Goal: Check status: Check status

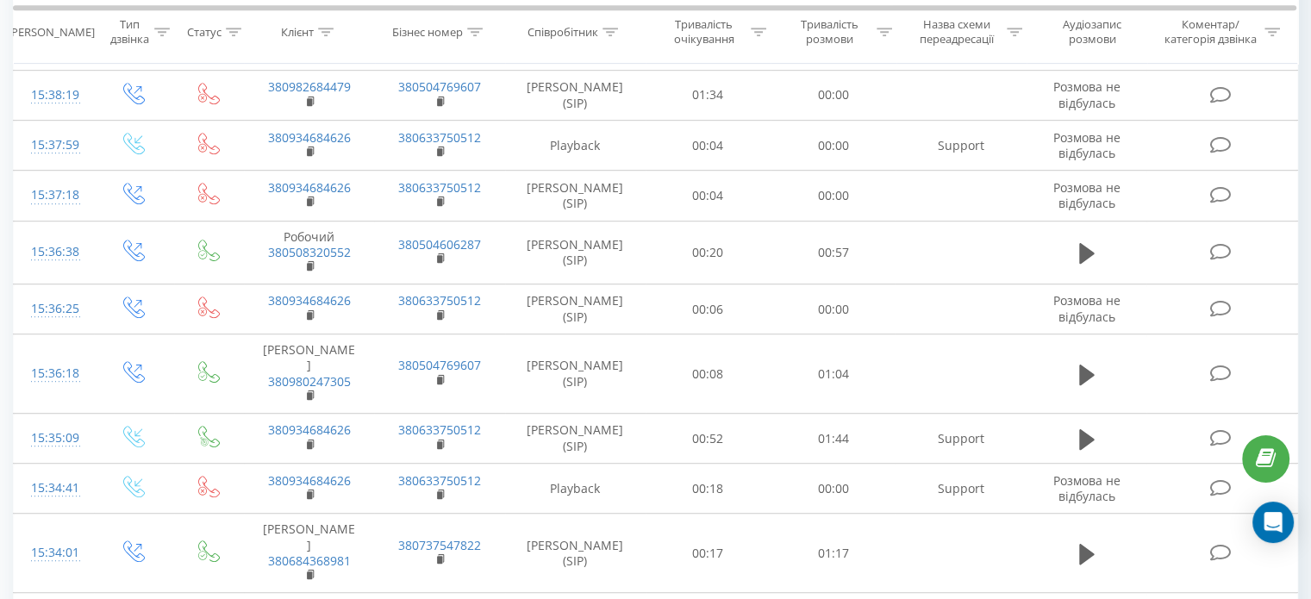
scroll to position [948, 0]
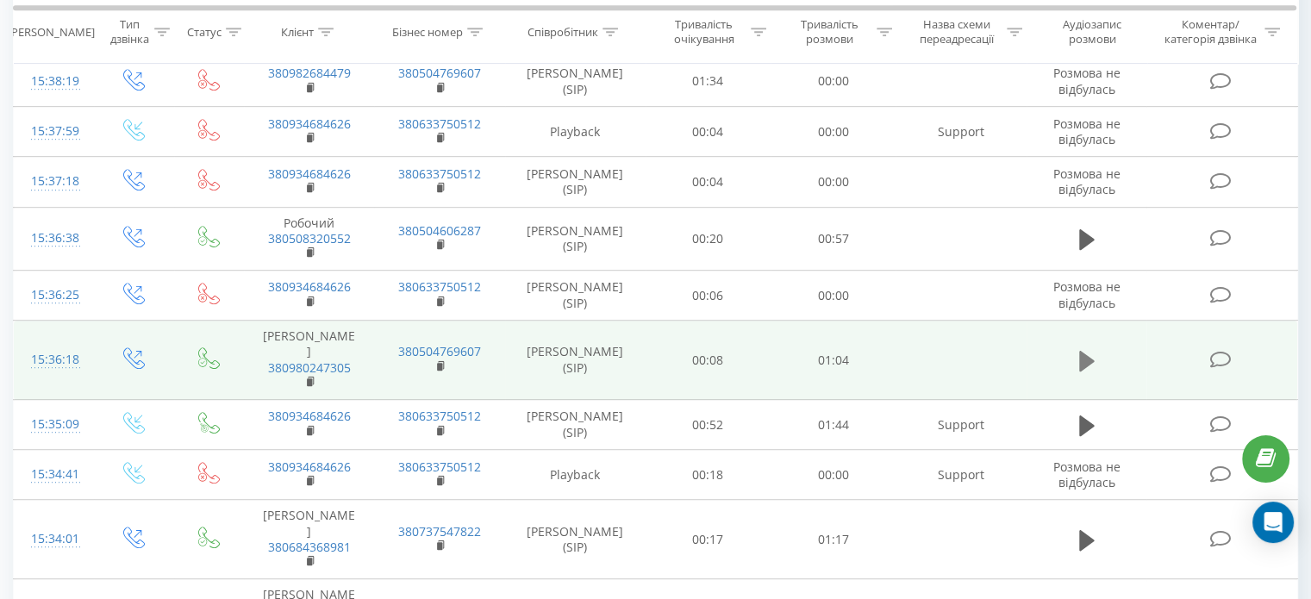
click at [1091, 350] on icon at bounding box center [1087, 360] width 16 height 21
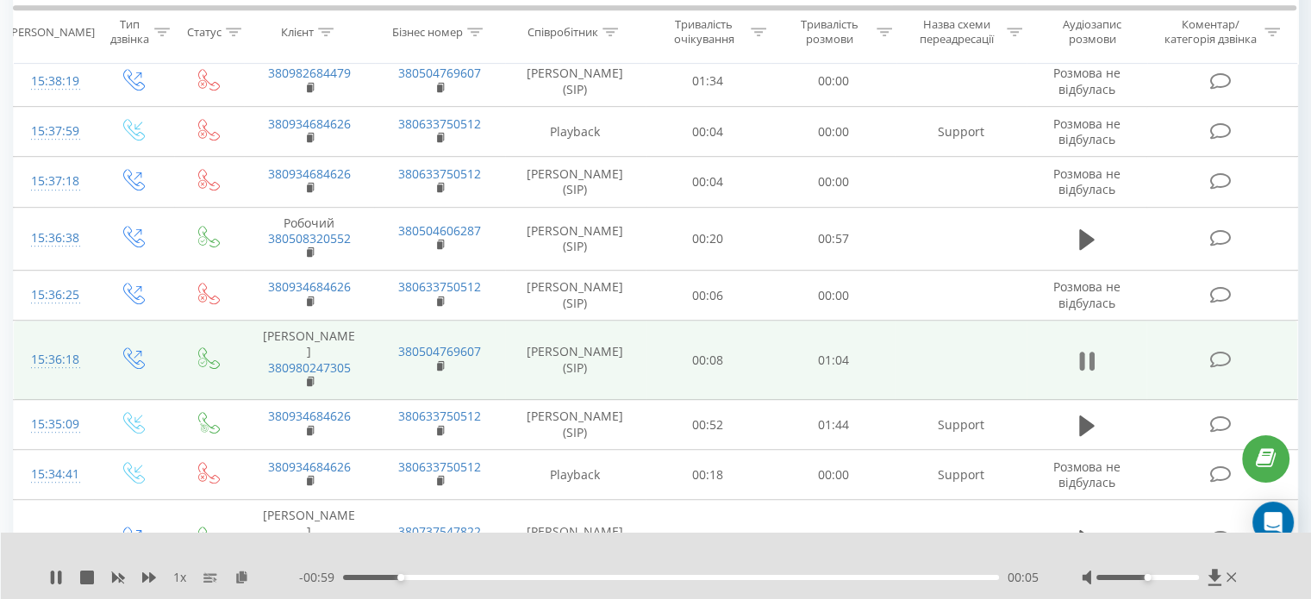
click at [1090, 352] on icon at bounding box center [1091, 361] width 5 height 19
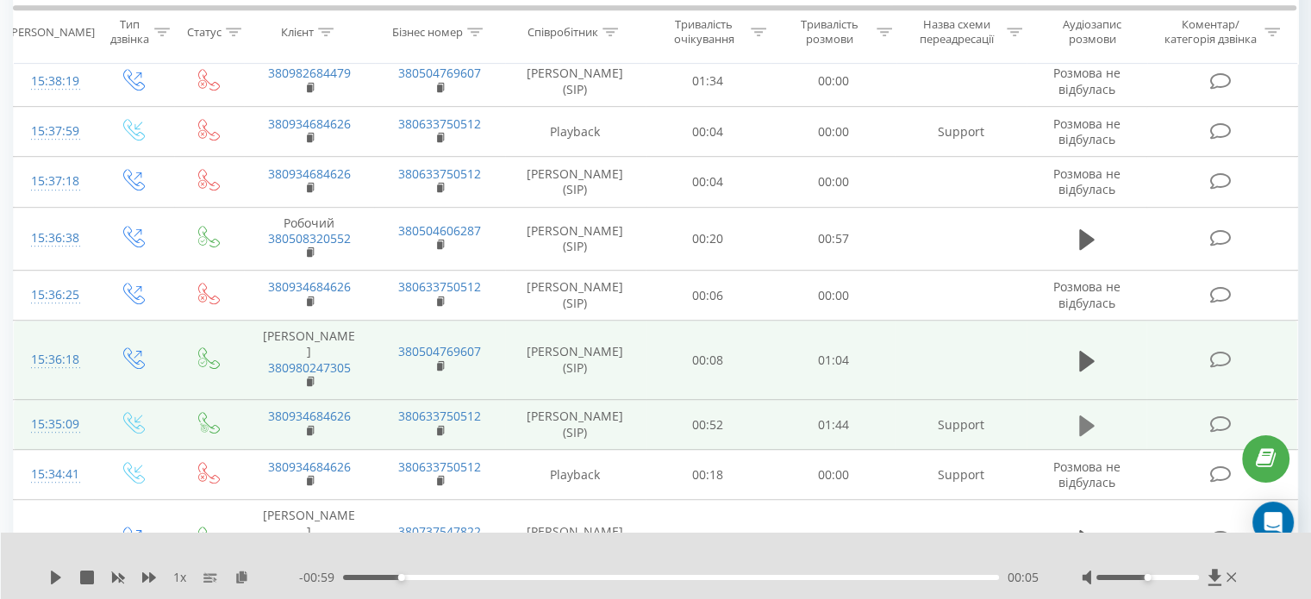
click at [1088, 414] on icon at bounding box center [1087, 426] width 16 height 24
drag, startPoint x: 1145, startPoint y: 579, endPoint x: 1168, endPoint y: 580, distance: 23.3
click at [1168, 580] on div "Accessibility label" at bounding box center [1168, 577] width 7 height 7
click at [591, 579] on div "00:35" at bounding box center [671, 577] width 656 height 5
click at [628, 579] on div "00:45" at bounding box center [671, 577] width 656 height 5
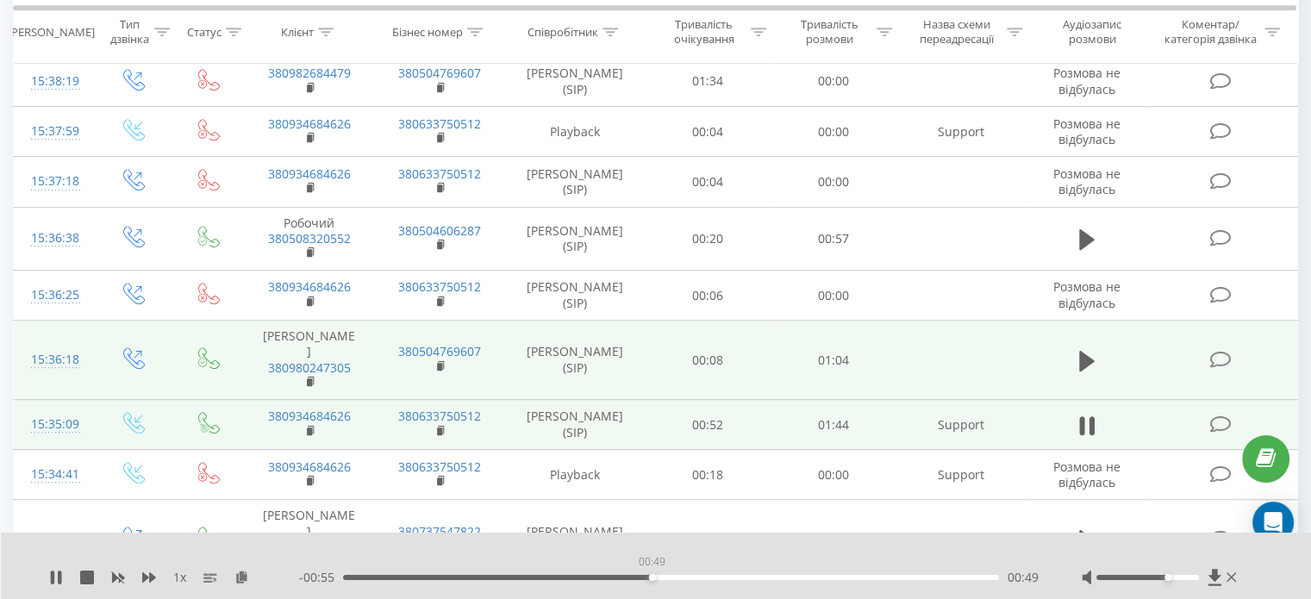
click at [652, 579] on div "00:49" at bounding box center [671, 577] width 656 height 5
click at [673, 579] on div "00:52" at bounding box center [671, 577] width 656 height 5
click at [697, 579] on div "00:55" at bounding box center [671, 577] width 656 height 5
click at [723, 577] on div "00:57" at bounding box center [671, 577] width 656 height 5
click at [745, 578] on div "01:01" at bounding box center [671, 577] width 656 height 5
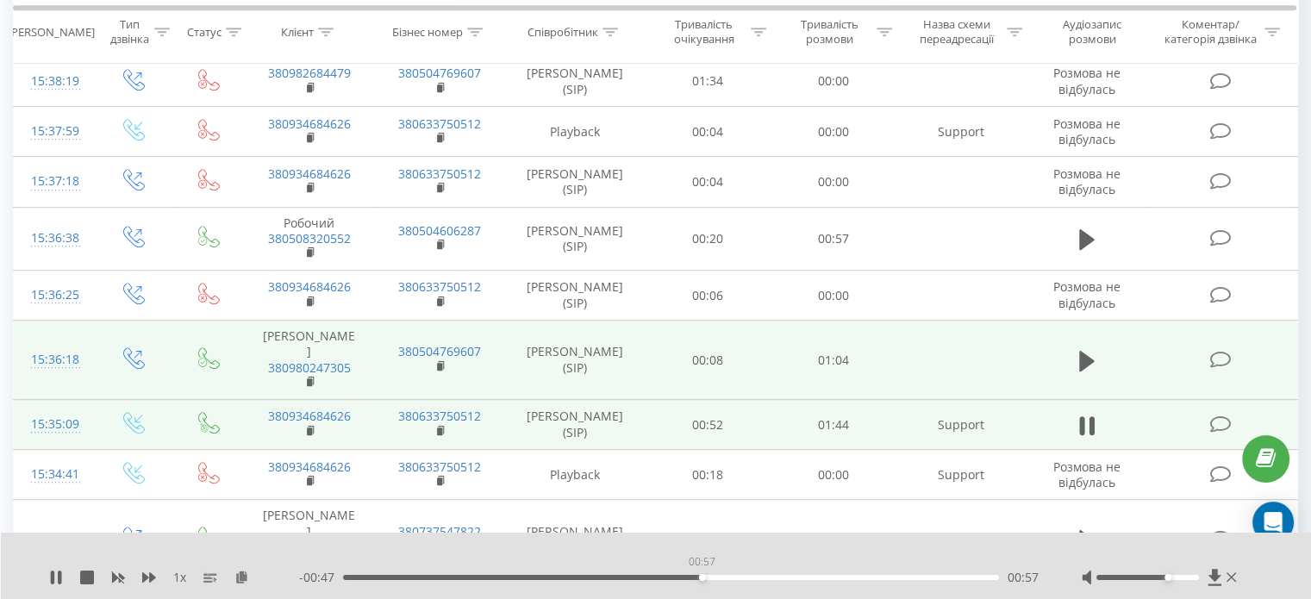
click at [702, 578] on div "00:57" at bounding box center [671, 577] width 656 height 5
